Goal: Transaction & Acquisition: Subscribe to service/newsletter

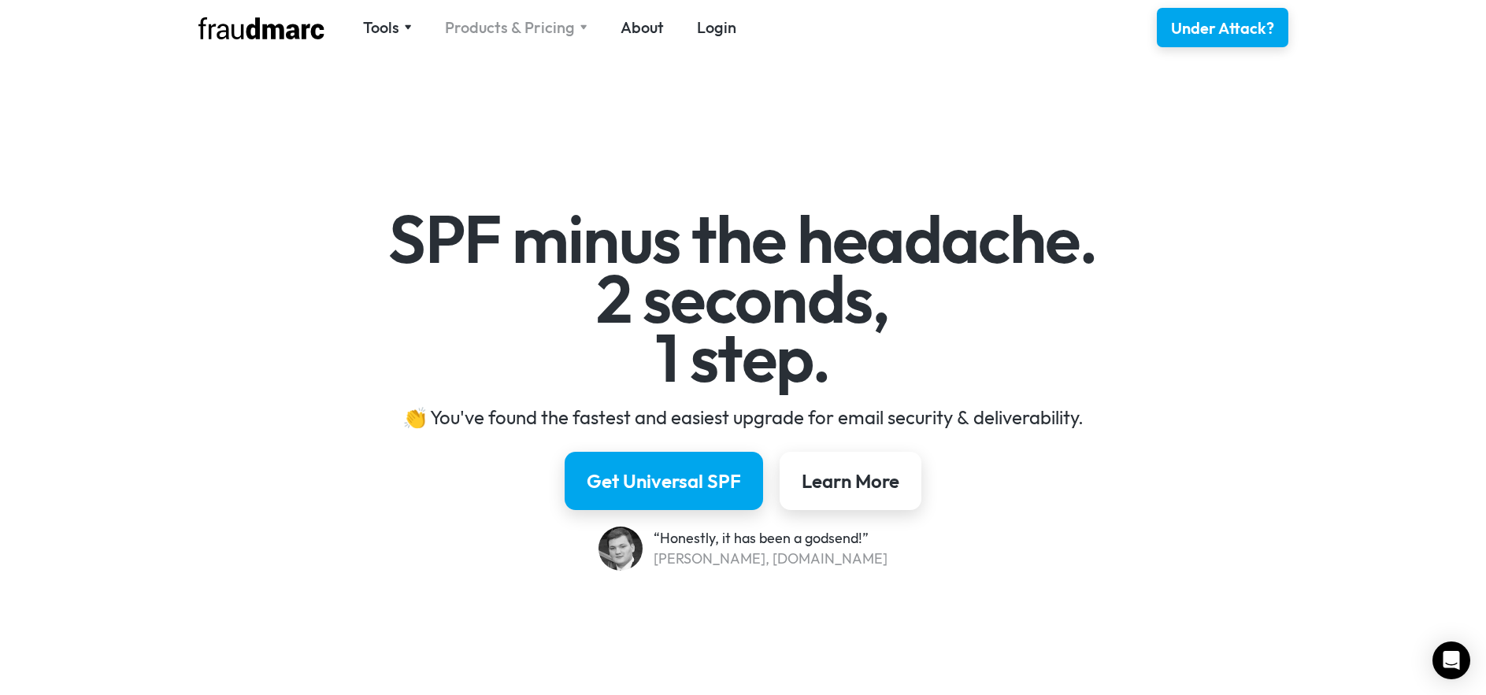
click at [540, 20] on div "Products & Pricing" at bounding box center [510, 28] width 130 height 22
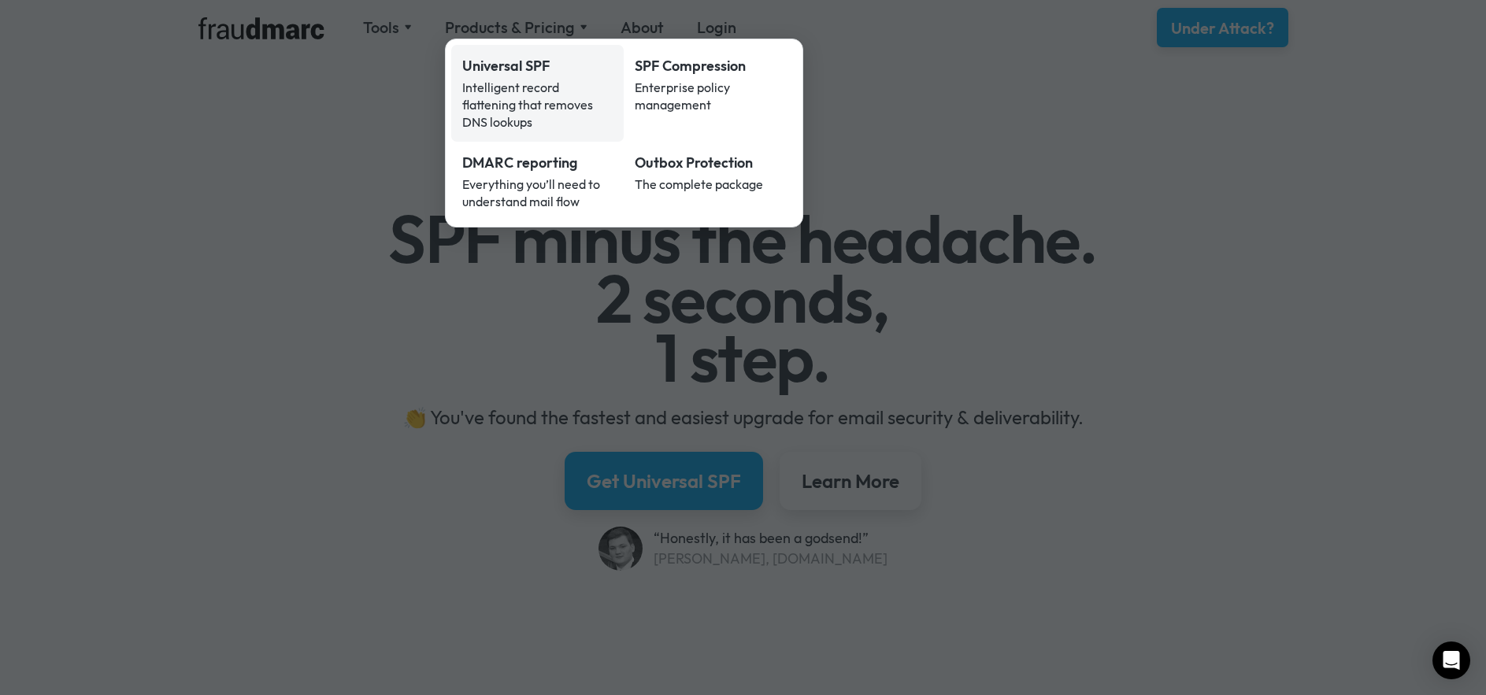
click at [538, 61] on div "Universal SPF" at bounding box center [537, 66] width 151 height 20
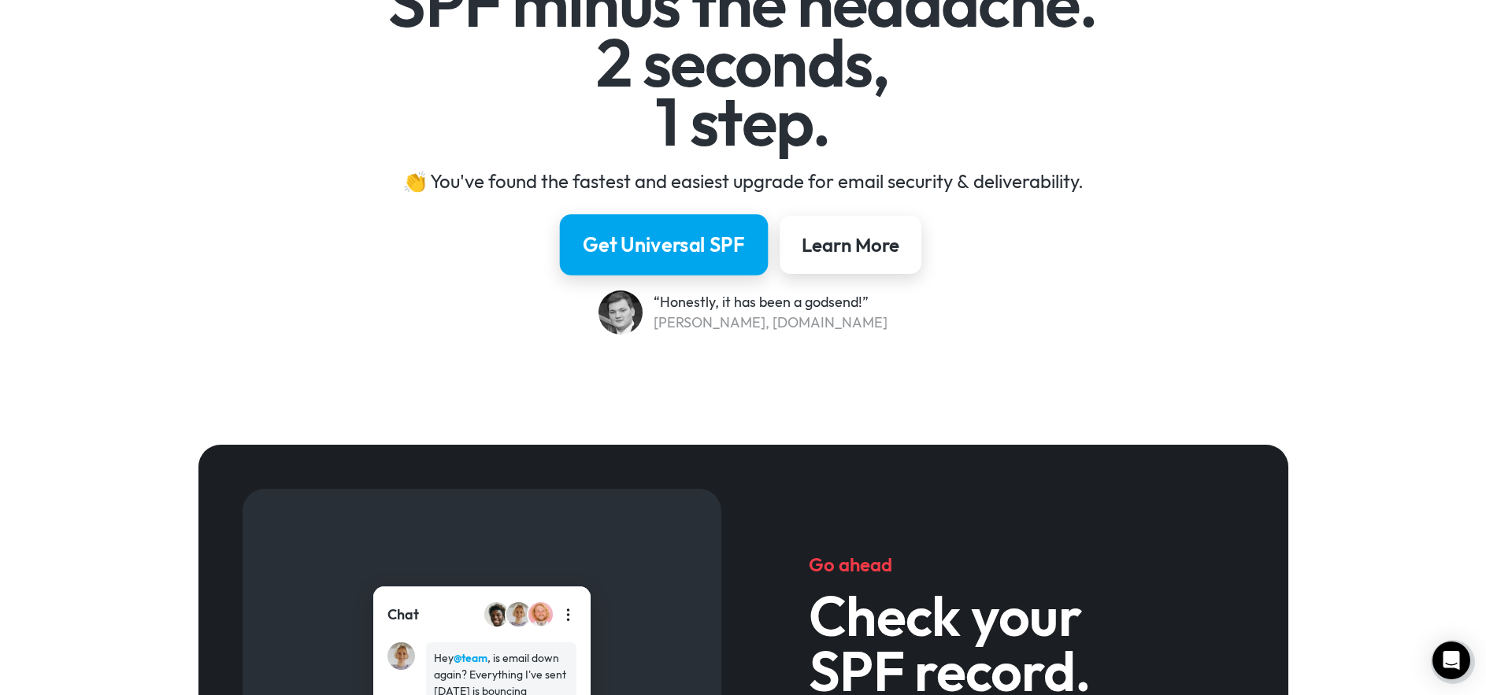
click at [687, 244] on div "Get Universal SPF" at bounding box center [664, 245] width 162 height 27
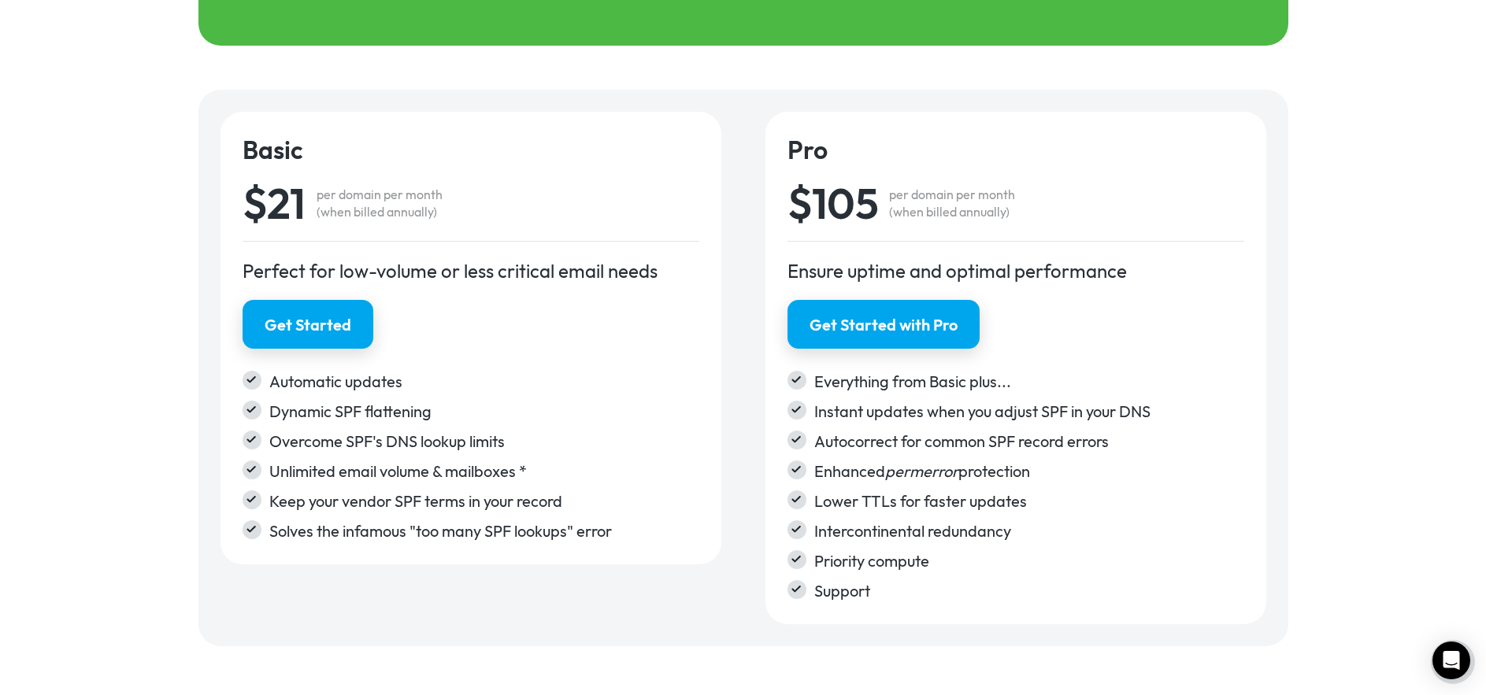
scroll to position [2590, 0]
